Goal: Task Accomplishment & Management: Complete application form

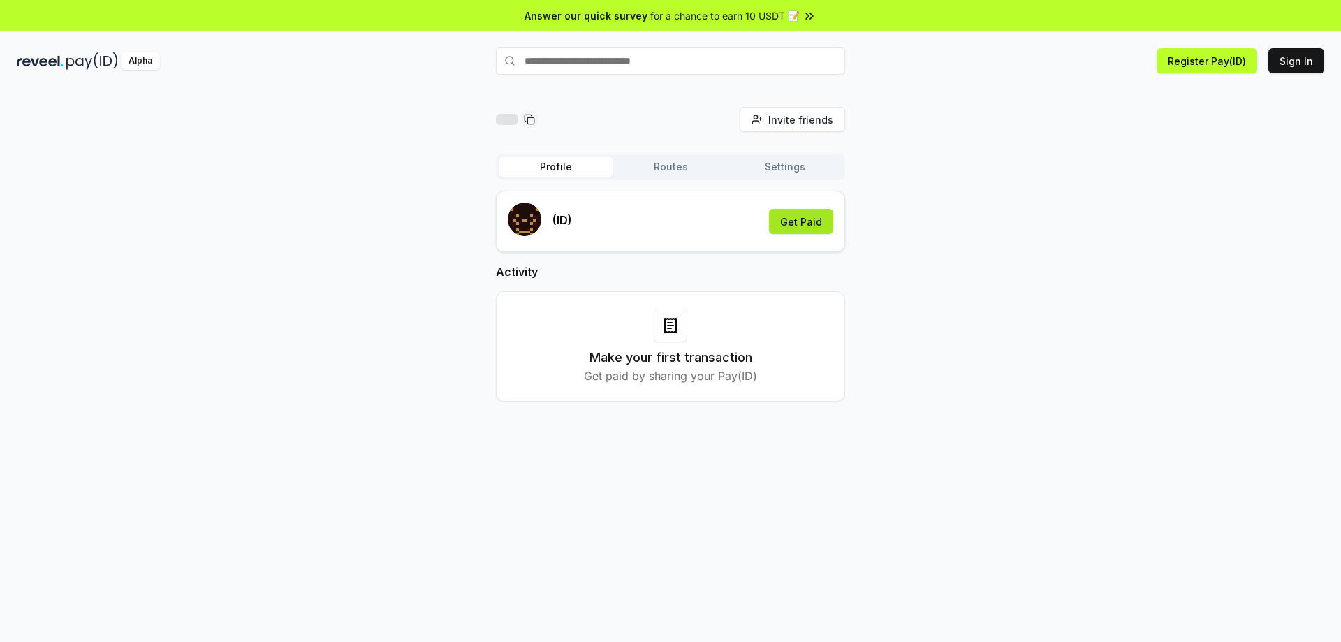
click at [801, 225] on button "Get Paid" at bounding box center [801, 221] width 64 height 25
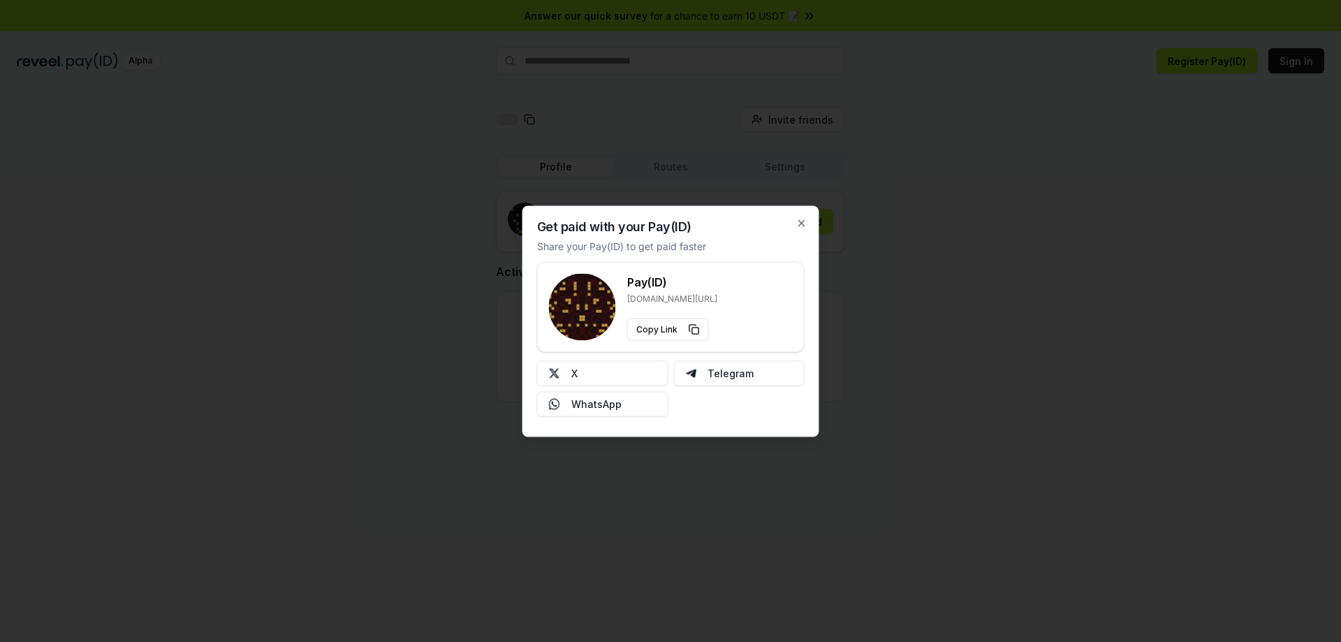
click at [671, 296] on p "reveel.id/pay/" at bounding box center [672, 298] width 90 height 11
click at [647, 374] on button "X" at bounding box center [602, 372] width 131 height 25
click at [811, 231] on div "Get paid with your Pay(ID) Share your Pay(ID) to get paid faster Pay(ID) reveel…" at bounding box center [671, 320] width 297 height 231
click at [805, 226] on icon "button" at bounding box center [801, 222] width 11 height 11
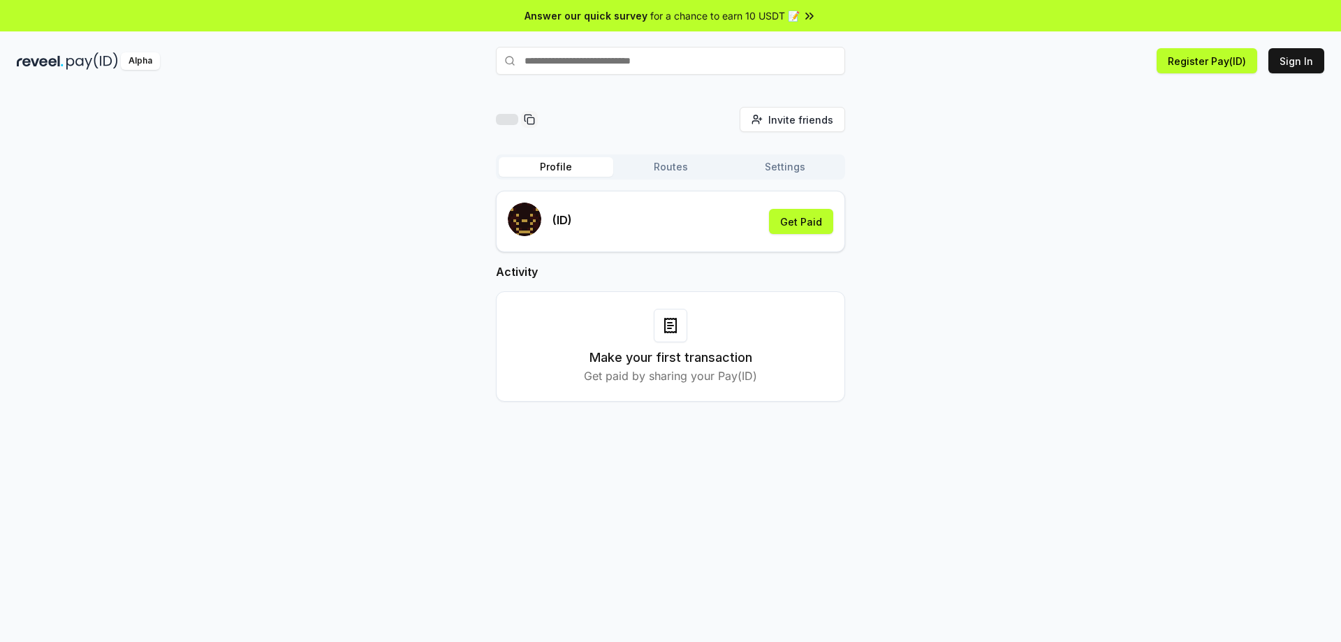
click at [714, 18] on span "for a chance to earn 10 USDT 📝" at bounding box center [725, 15] width 150 height 15
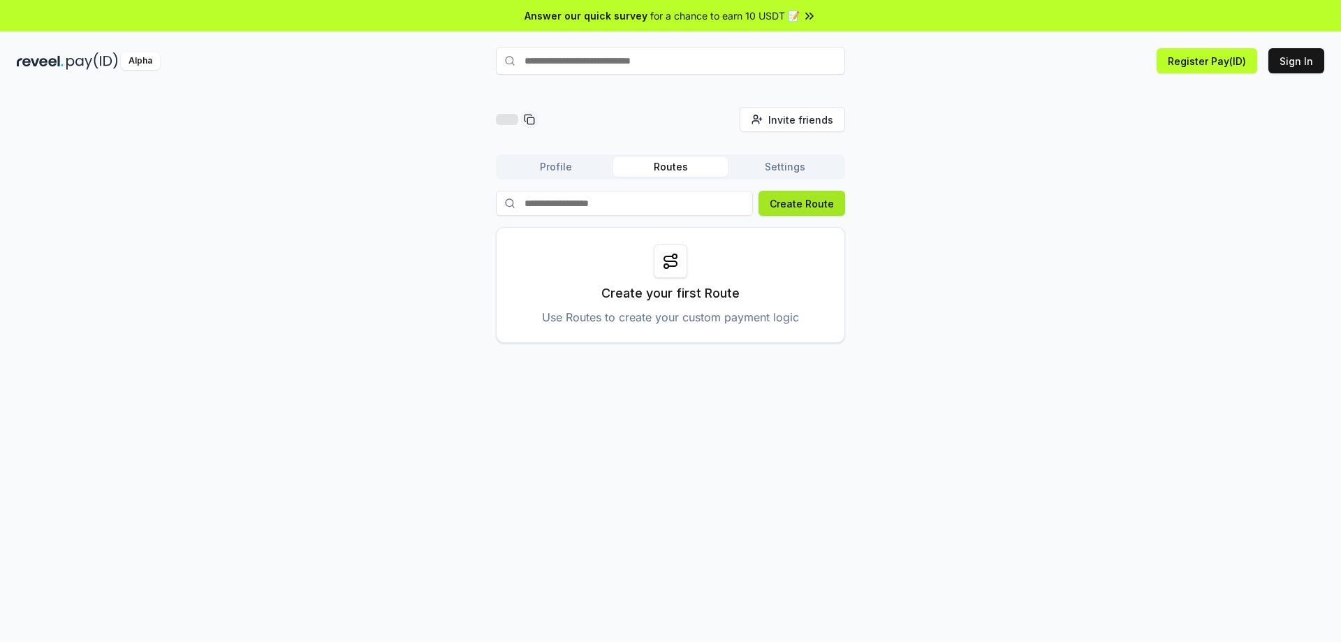
click at [801, 203] on button "Create Route" at bounding box center [802, 203] width 87 height 25
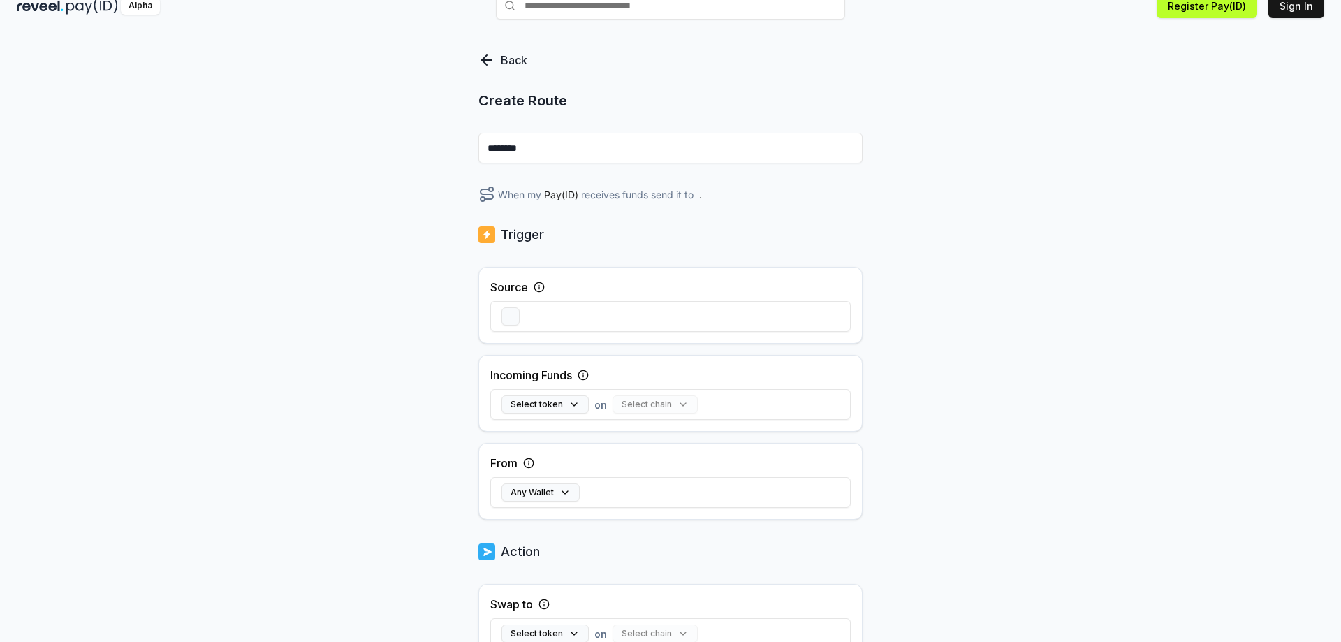
scroll to position [140, 0]
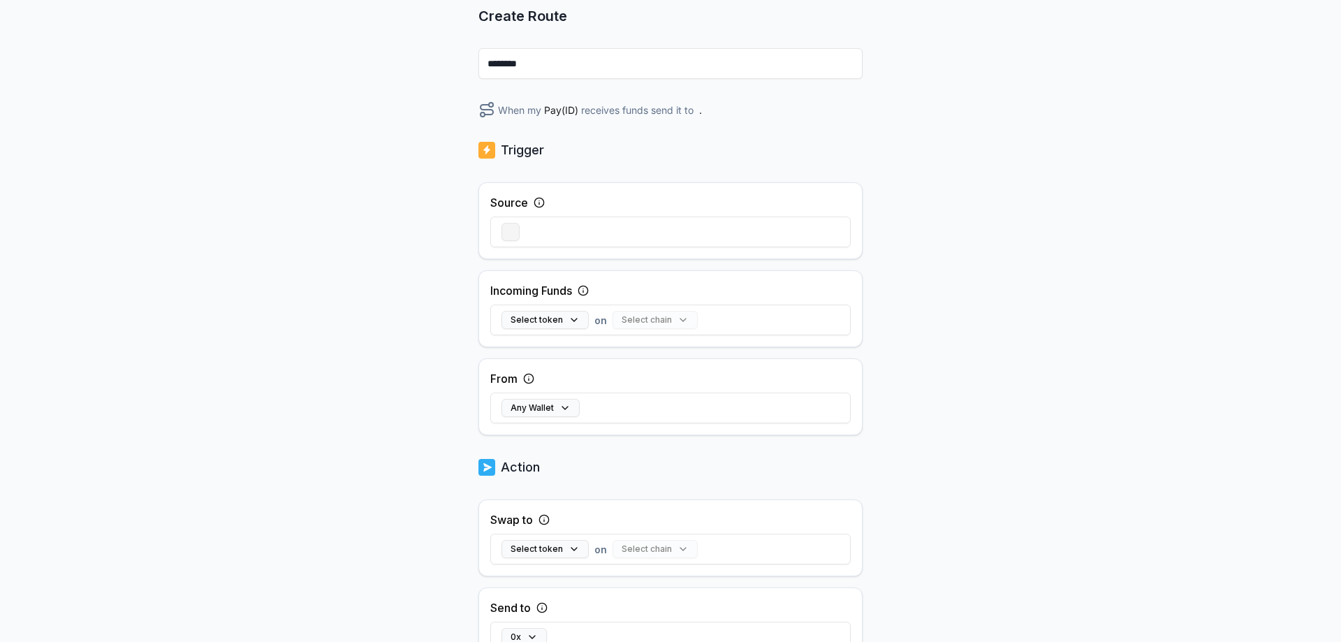
click at [518, 235] on button "button" at bounding box center [511, 232] width 18 height 18
click at [560, 314] on button "Select token" at bounding box center [545, 320] width 87 height 18
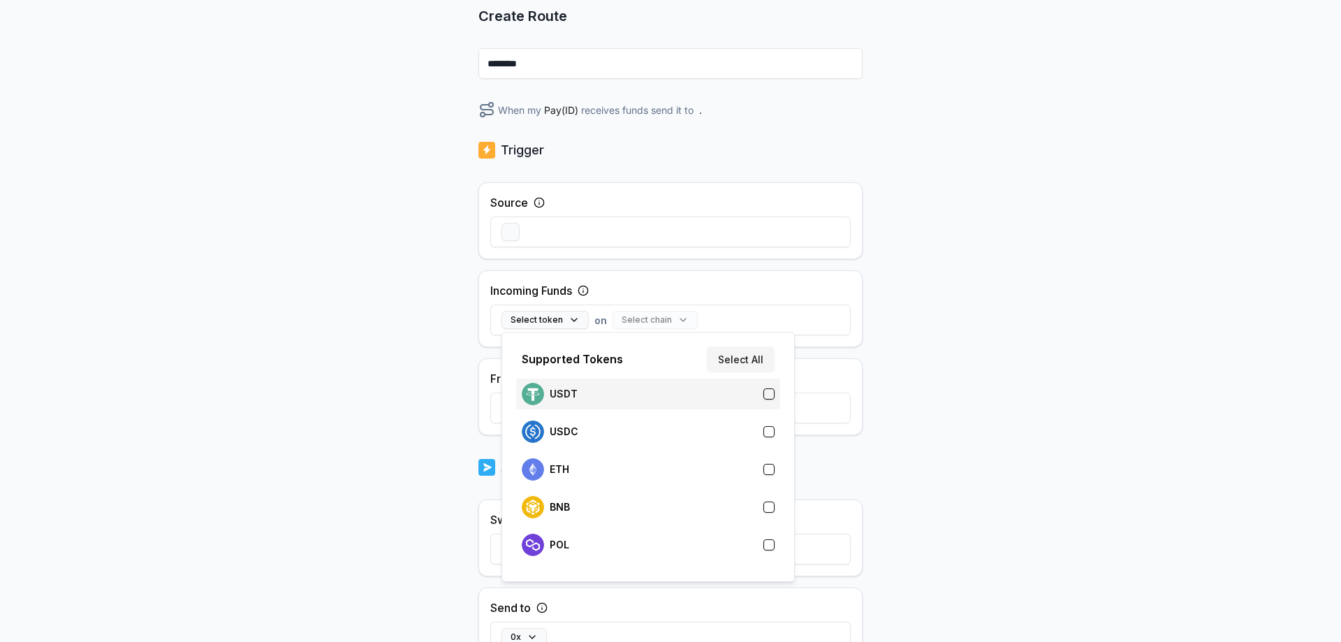
click at [628, 400] on div "USDT" at bounding box center [648, 394] width 253 height 22
click at [661, 326] on button "Select chain" at bounding box center [627, 320] width 85 height 18
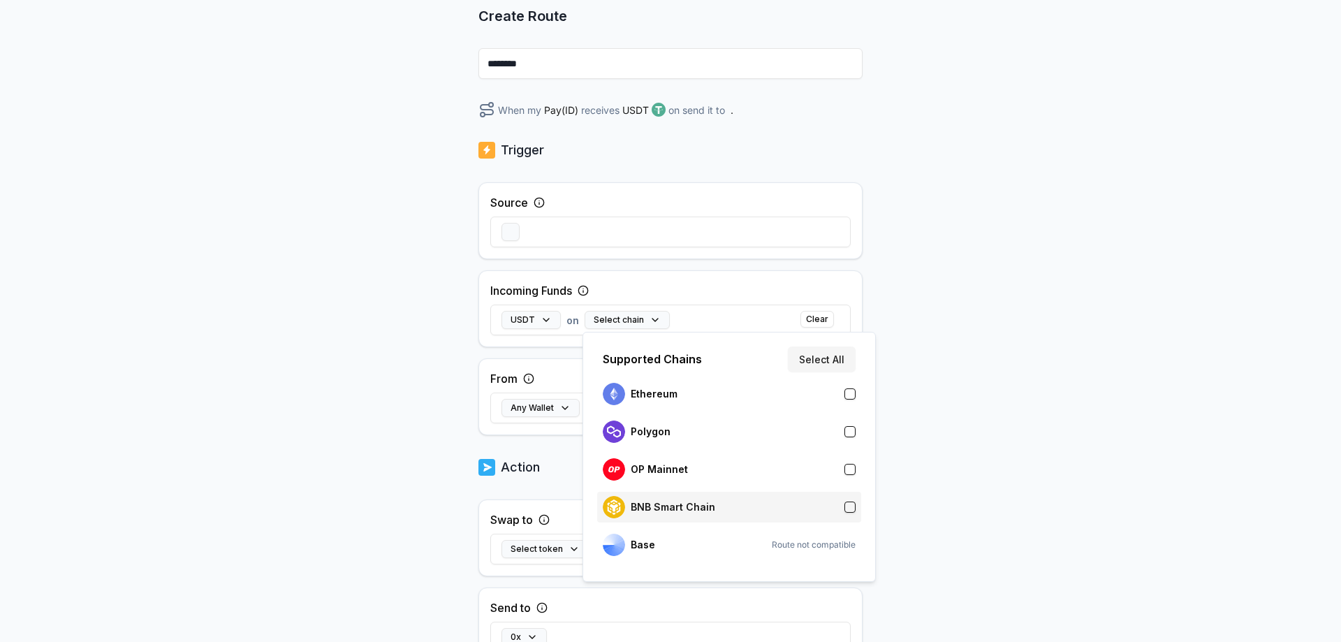
click at [736, 501] on div "BNB Smart Chain" at bounding box center [729, 507] width 253 height 22
click at [993, 389] on div "Back Create Route ******** When my Pay(ID) receives USDT on BNB Smart Chain sen…" at bounding box center [670, 240] width 1341 height 603
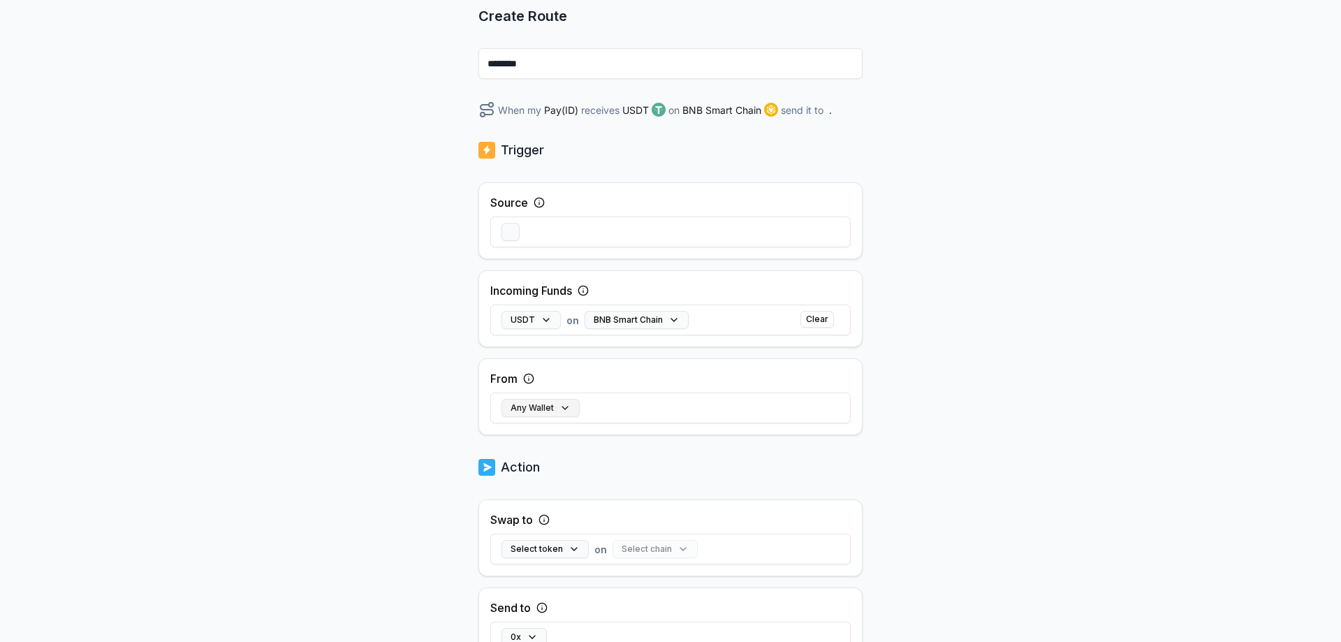
click at [566, 414] on button "Any Wallet" at bounding box center [541, 408] width 78 height 18
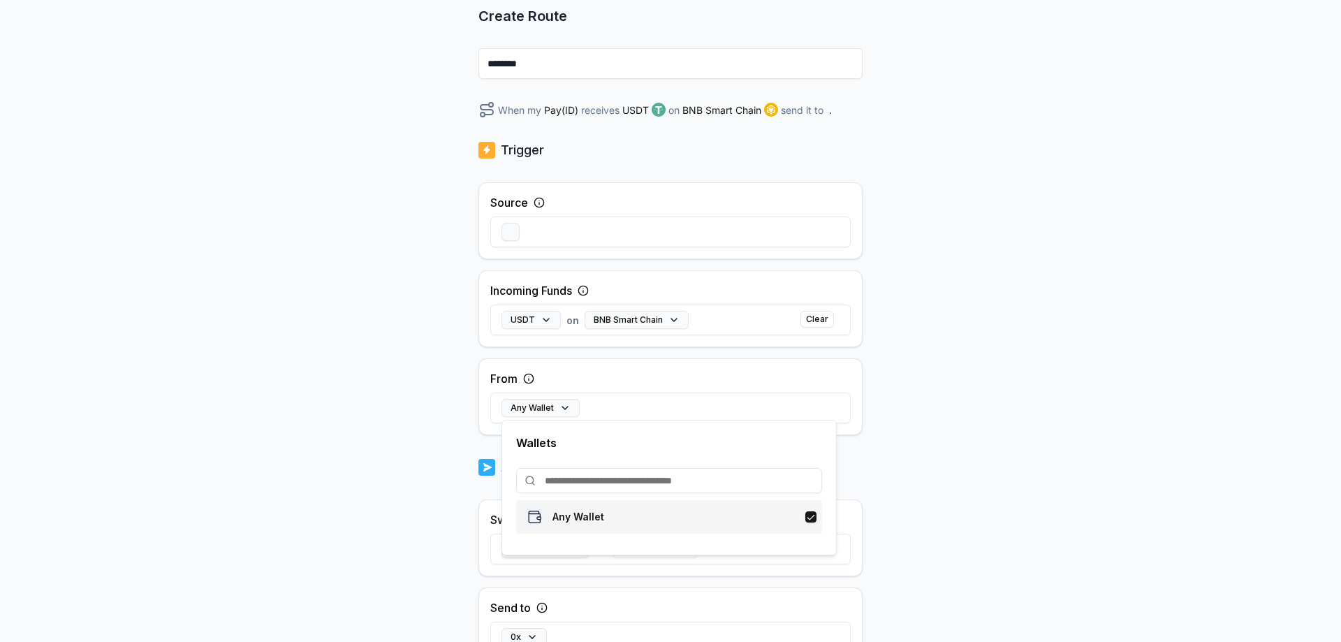
click at [643, 516] on div "Any Wallet" at bounding box center [669, 516] width 295 height 25
click at [997, 431] on div "Back Create Route ******** When my Pay(ID) receives USDT on BNB Smart Chain sen…" at bounding box center [670, 240] width 1341 height 603
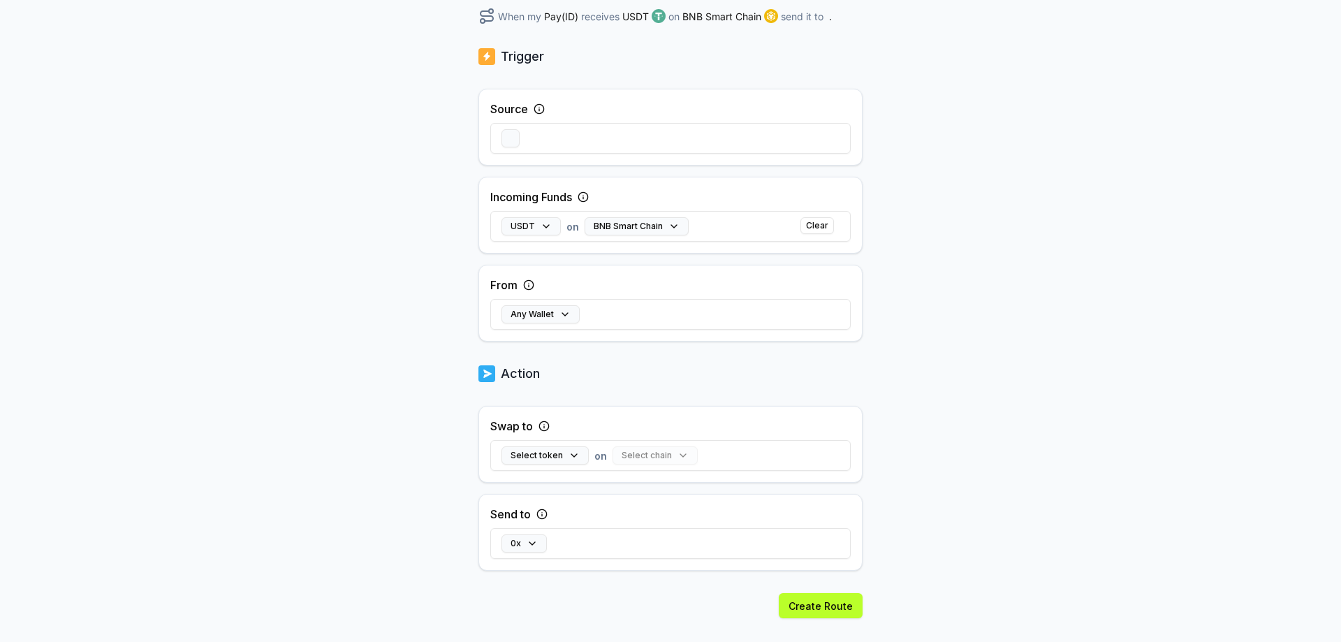
scroll to position [258, 0]
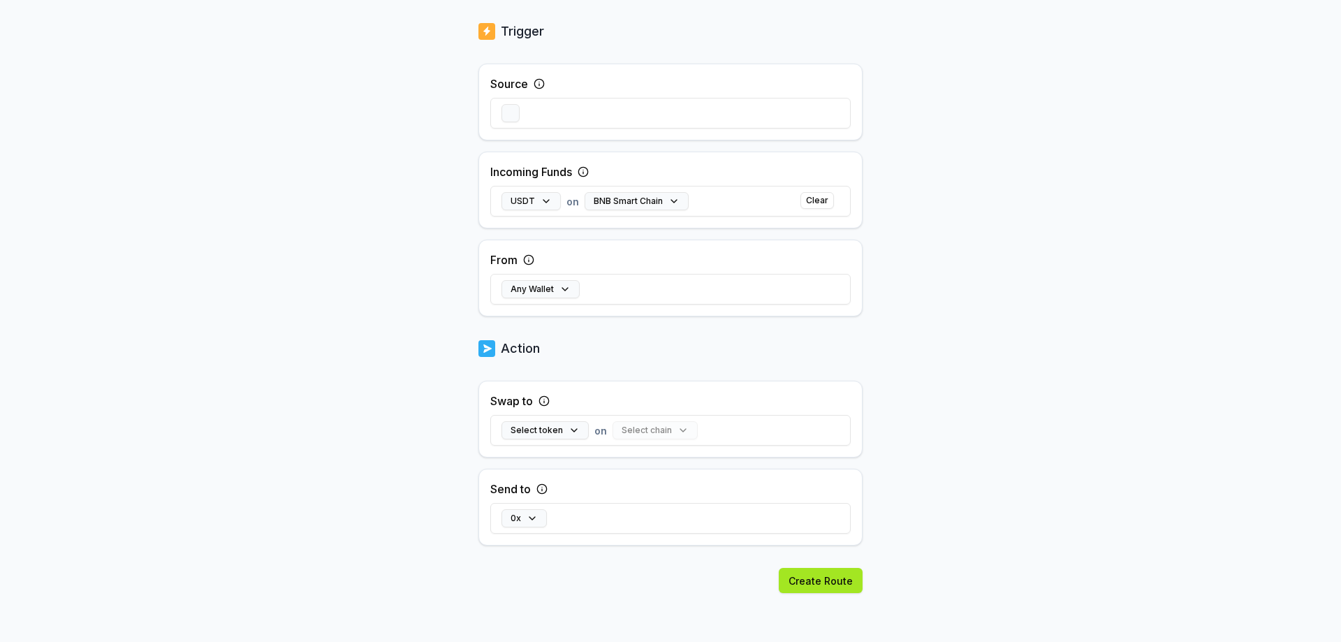
click at [825, 580] on button "Create Route" at bounding box center [821, 580] width 84 height 25
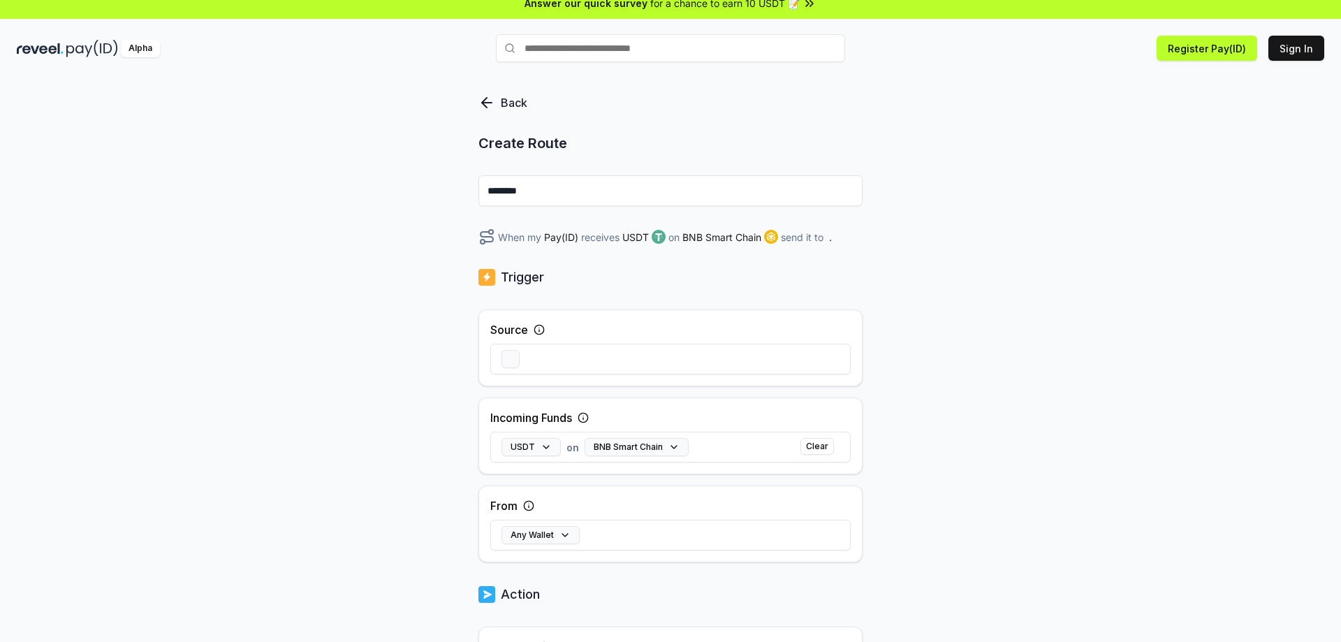
scroll to position [0, 0]
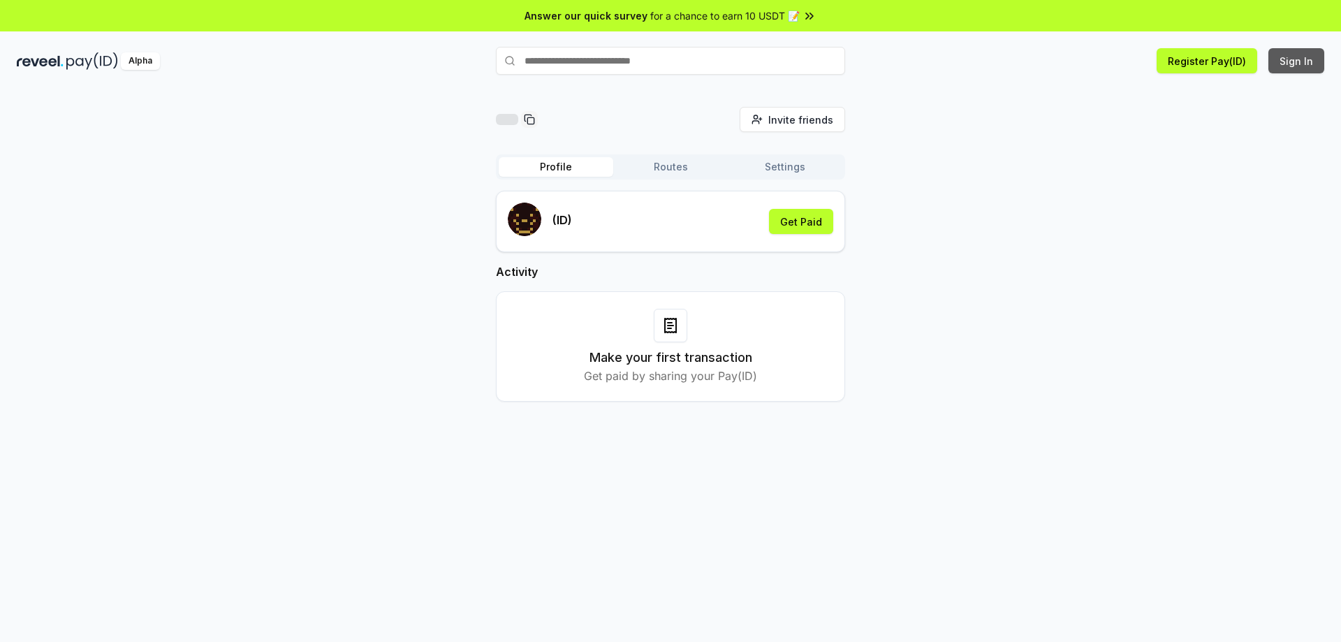
click at [1291, 61] on button "Sign In" at bounding box center [1297, 60] width 56 height 25
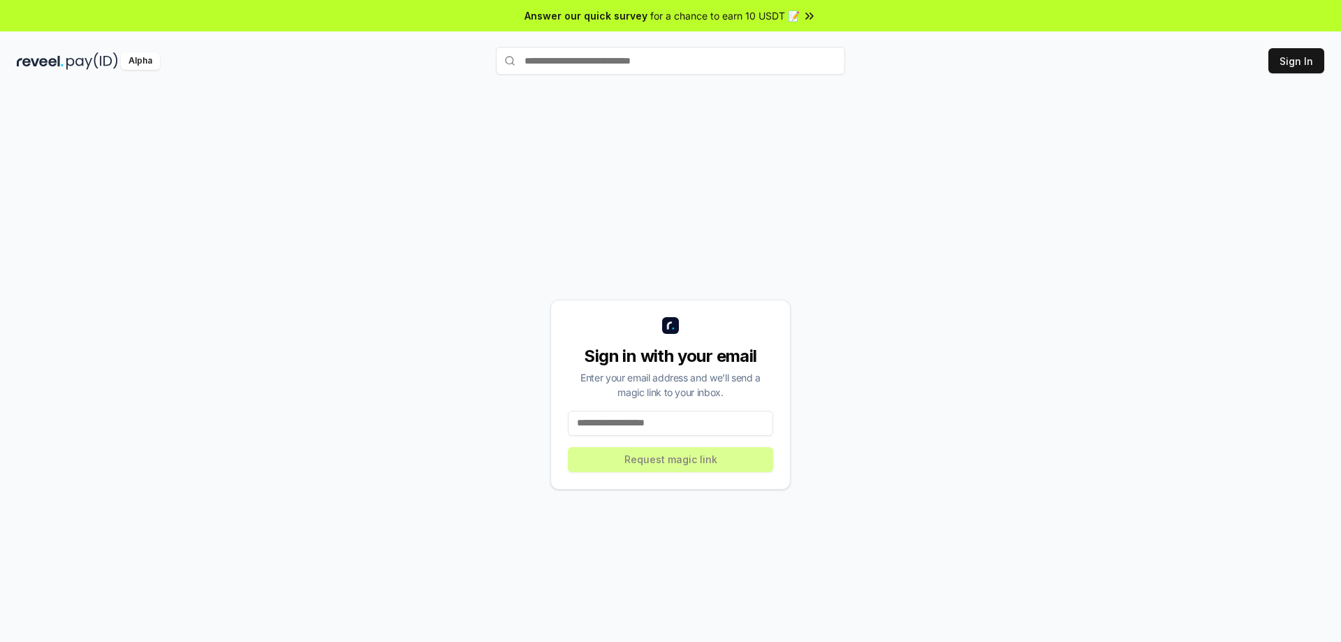
click at [717, 418] on input at bounding box center [670, 423] width 205 height 25
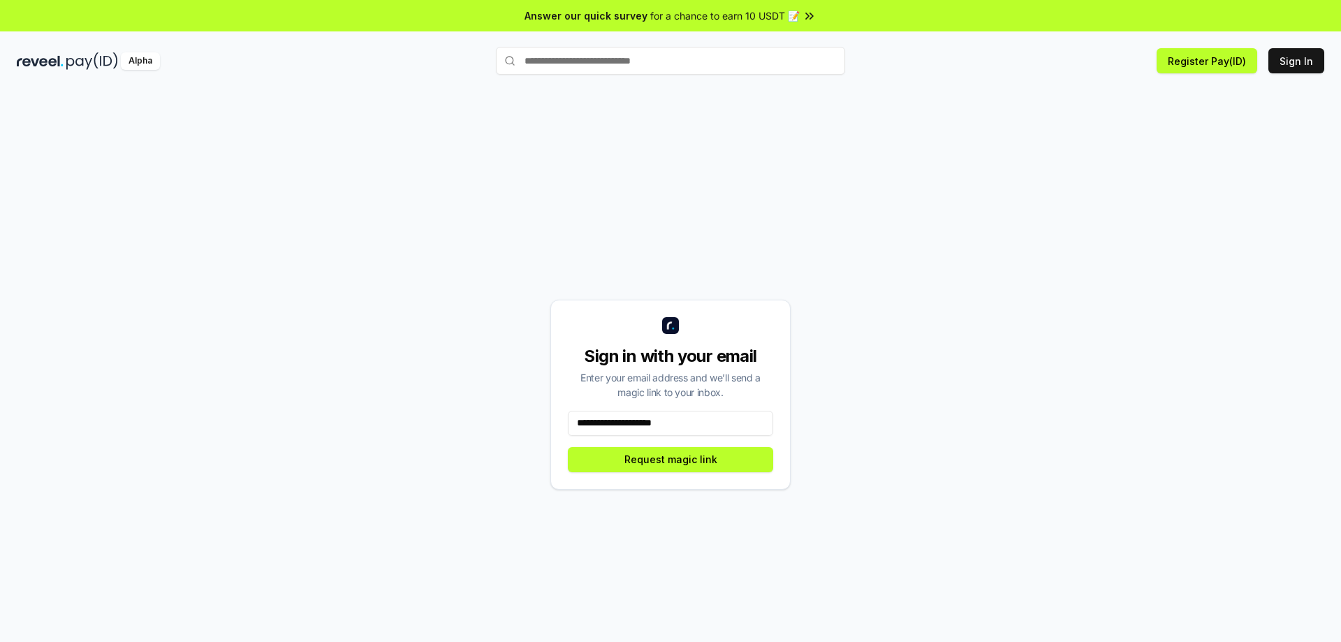
type input "**********"
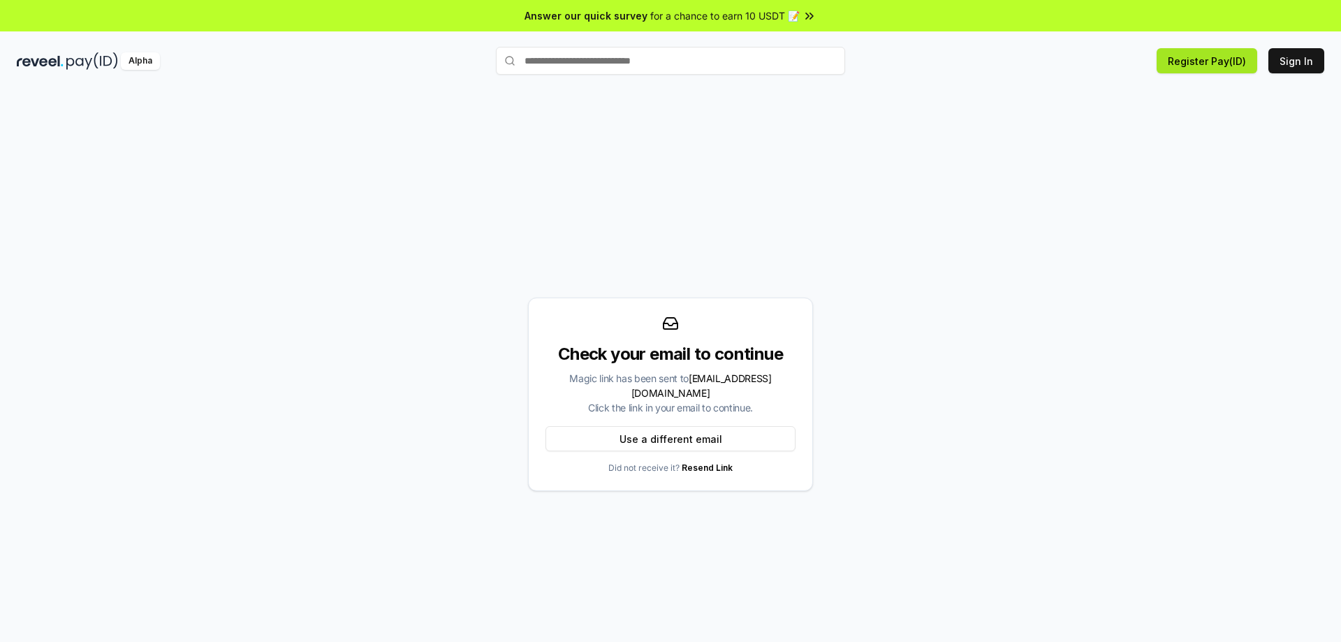
click at [1194, 59] on button "Register Pay(ID)" at bounding box center [1207, 60] width 101 height 25
click at [96, 57] on img at bounding box center [92, 60] width 52 height 17
click at [101, 68] on img at bounding box center [92, 60] width 52 height 17
click at [1183, 71] on button "Register Pay(ID)" at bounding box center [1207, 60] width 101 height 25
click at [1181, 64] on button "Register Pay(ID)" at bounding box center [1207, 60] width 101 height 25
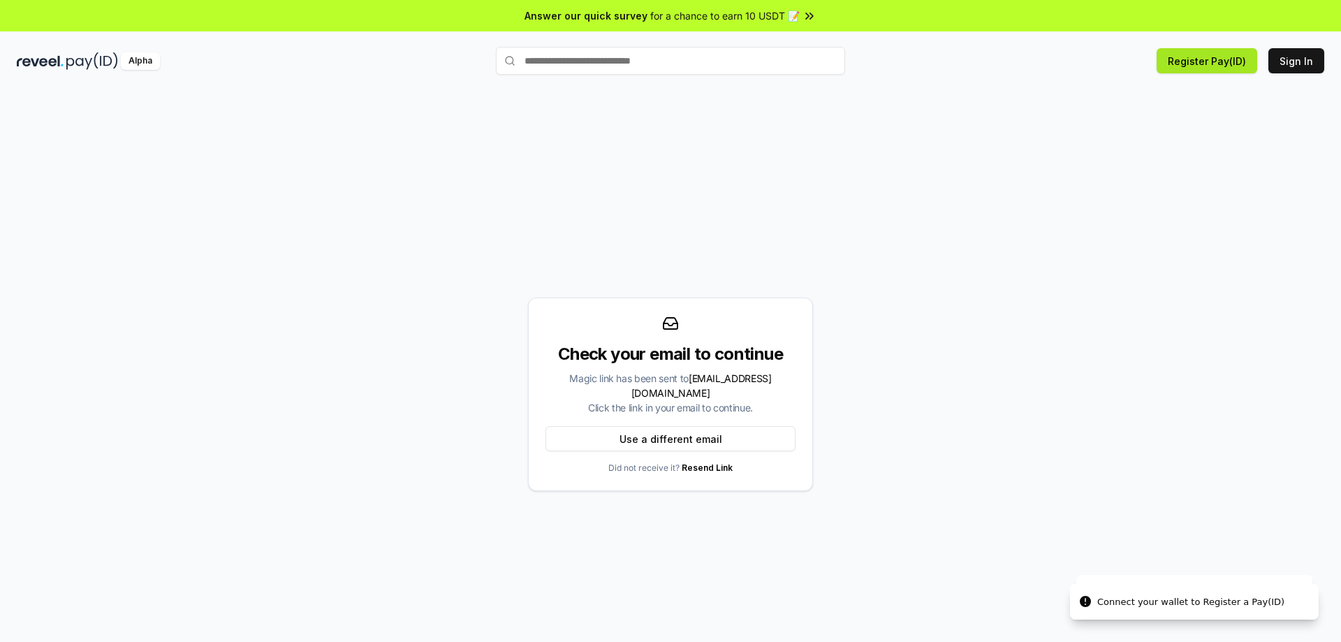
click at [1181, 64] on button "Register Pay(ID)" at bounding box center [1207, 60] width 101 height 25
click at [1181, 63] on button "Register Pay(ID)" at bounding box center [1207, 60] width 101 height 25
click at [1297, 62] on button "Sign In" at bounding box center [1297, 60] width 56 height 25
